Goal: Register for event/course

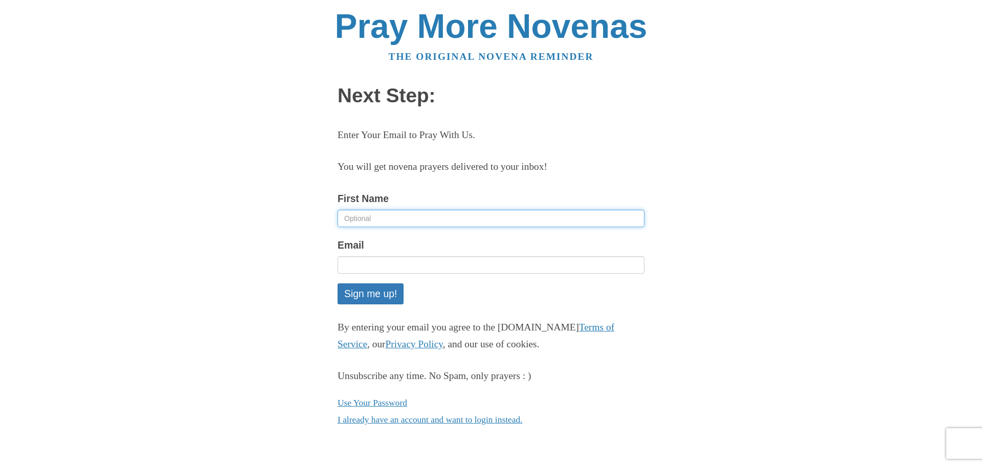
click at [385, 218] on input "First Name" at bounding box center [490, 218] width 307 height 17
type input "STELLA"
type input "[EMAIL_ADDRESS][DOMAIN_NAME]"
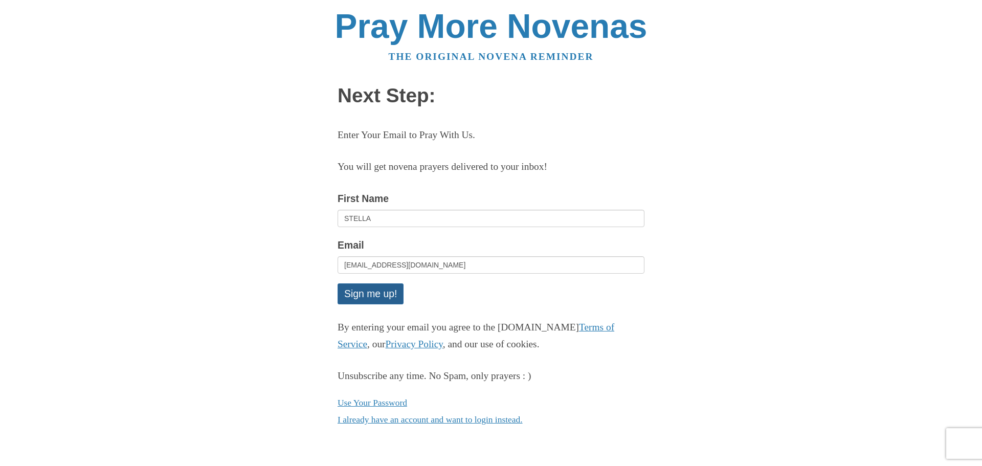
click at [370, 294] on button "Sign me up!" at bounding box center [370, 293] width 66 height 21
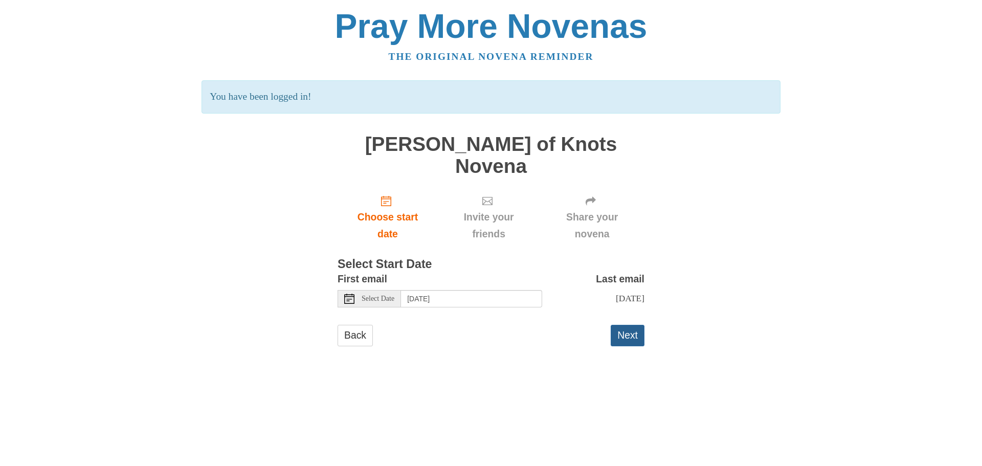
click at [637, 325] on button "Next" at bounding box center [627, 335] width 34 height 21
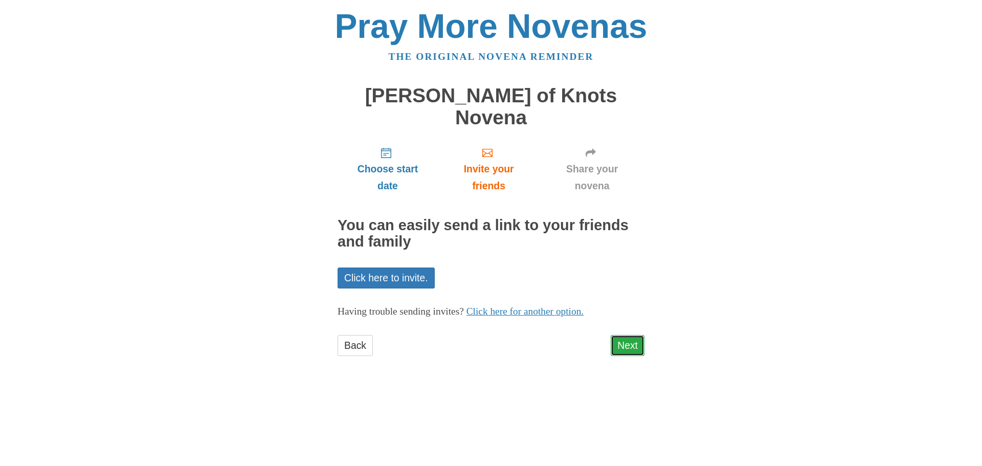
click at [628, 335] on link "Next" at bounding box center [627, 345] width 34 height 21
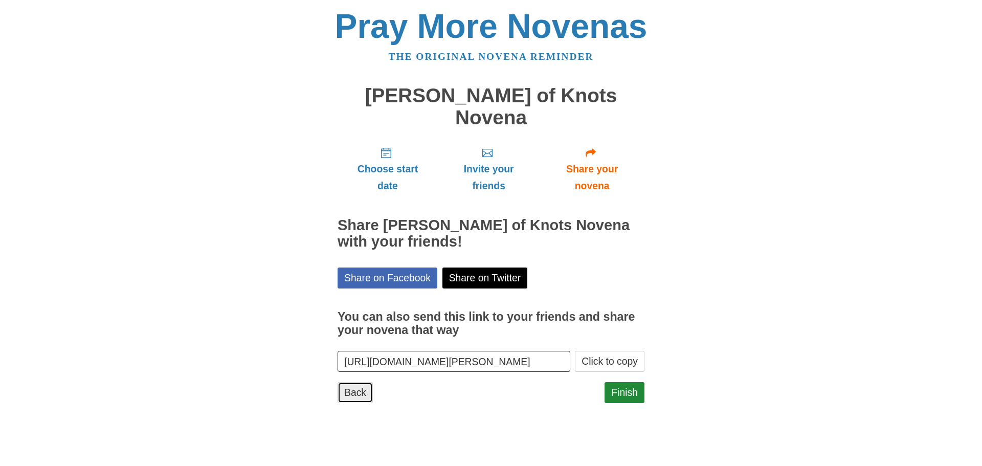
click at [353, 382] on link "Back" at bounding box center [354, 392] width 35 height 21
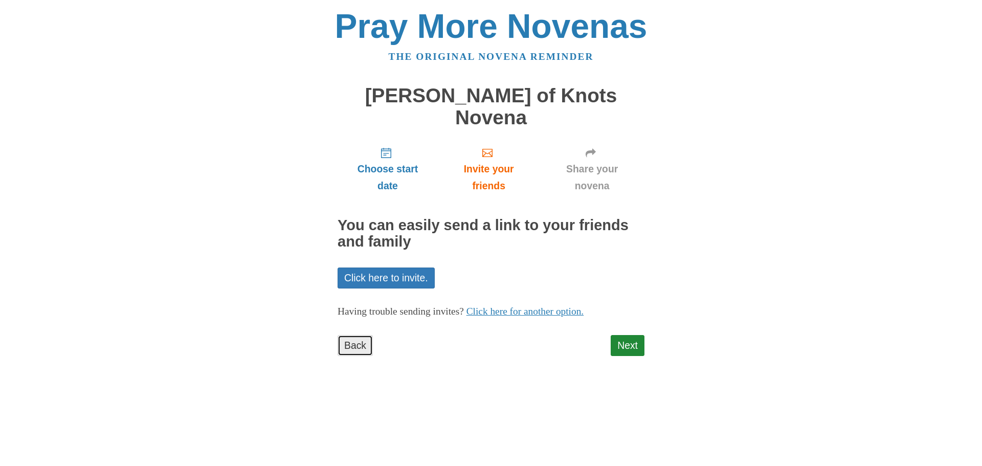
click at [351, 335] on link "Back" at bounding box center [354, 345] width 35 height 21
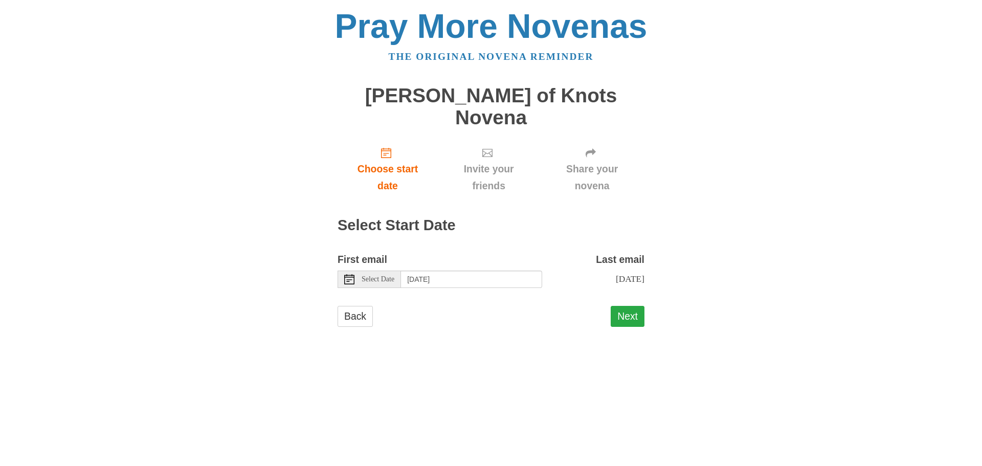
click at [628, 309] on button "Next" at bounding box center [627, 316] width 34 height 21
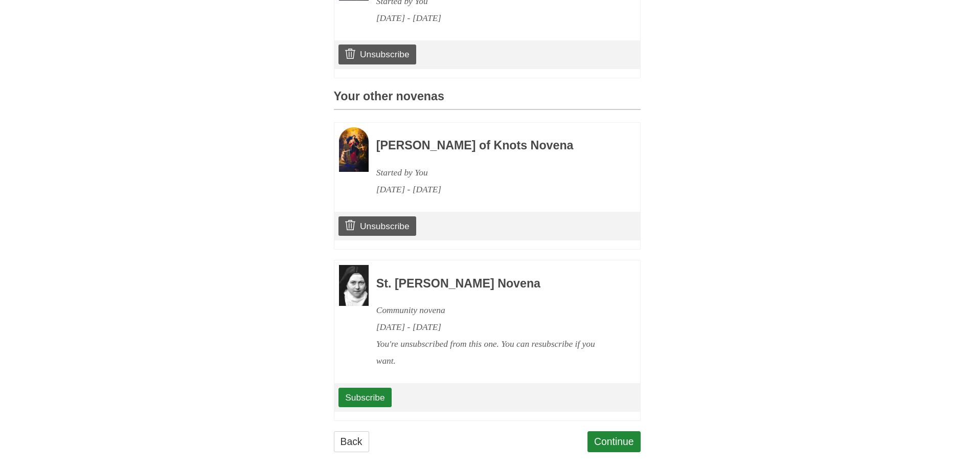
scroll to position [399, 0]
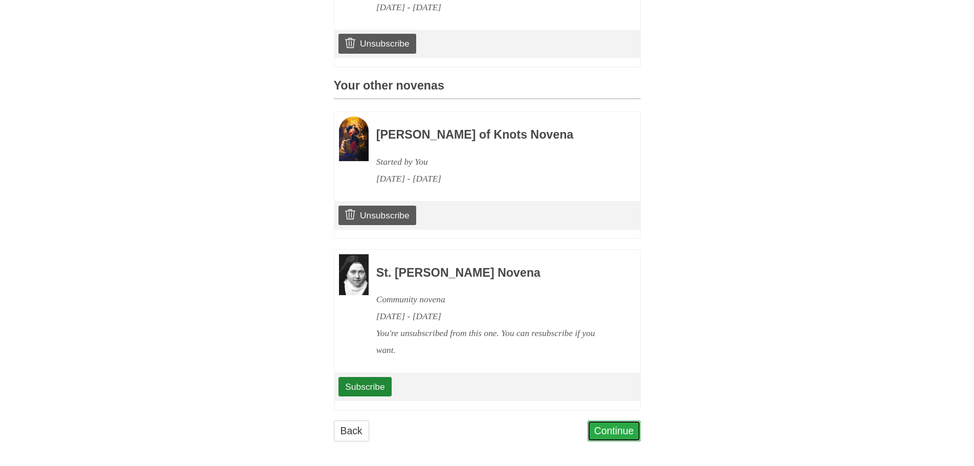
click at [604, 424] on link "Continue" at bounding box center [613, 430] width 53 height 21
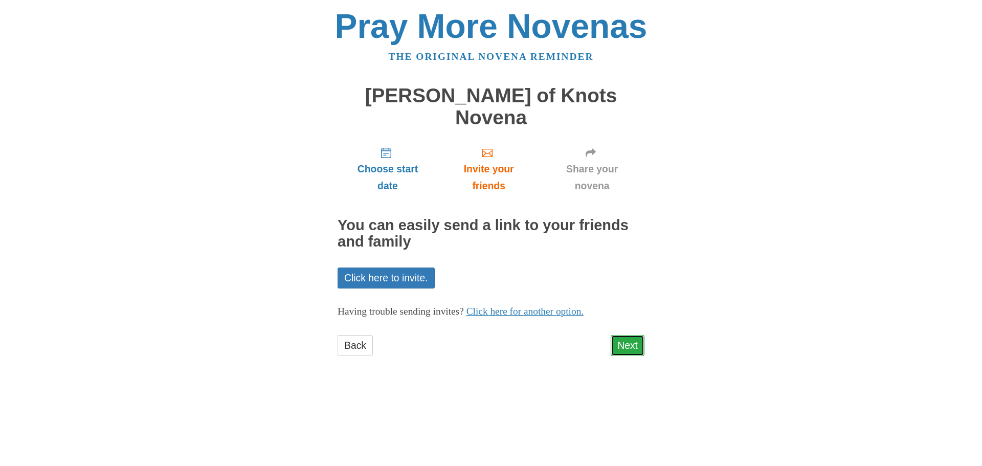
click at [618, 335] on link "Next" at bounding box center [627, 345] width 34 height 21
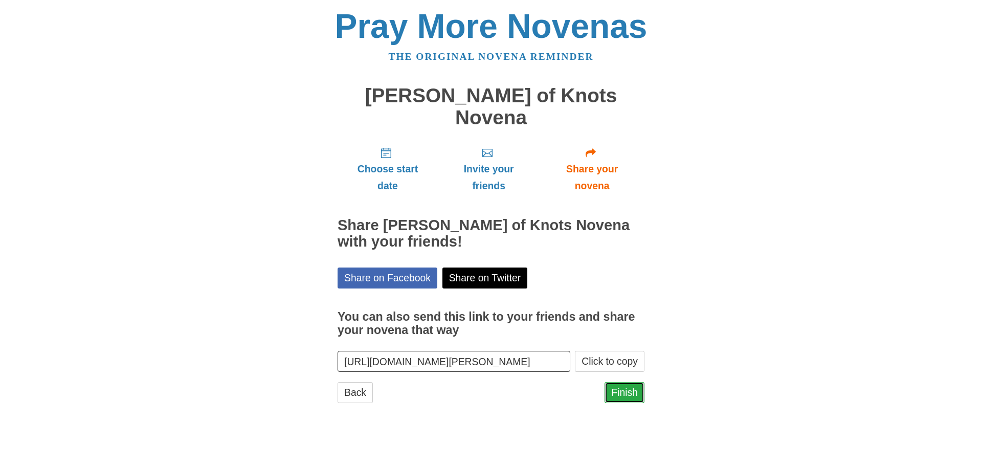
click at [621, 382] on link "Finish" at bounding box center [624, 392] width 40 height 21
